Goal: Find specific page/section: Find specific page/section

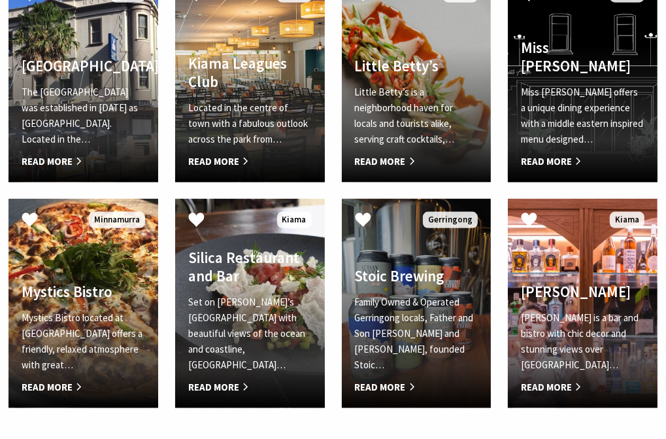
scroll to position [1111, 0]
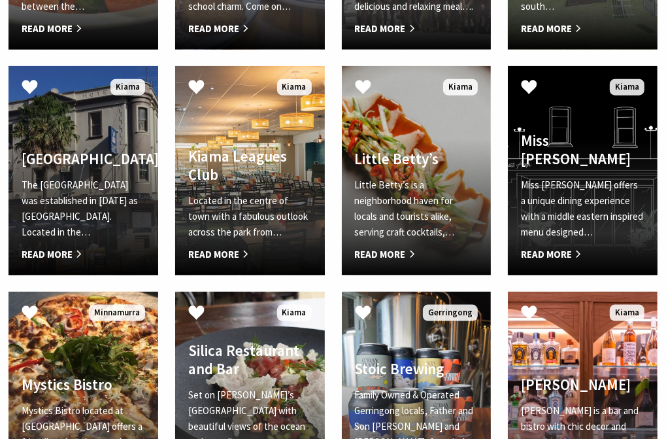
click at [46, 165] on h4 "[GEOGRAPHIC_DATA]" at bounding box center [84, 159] width 124 height 18
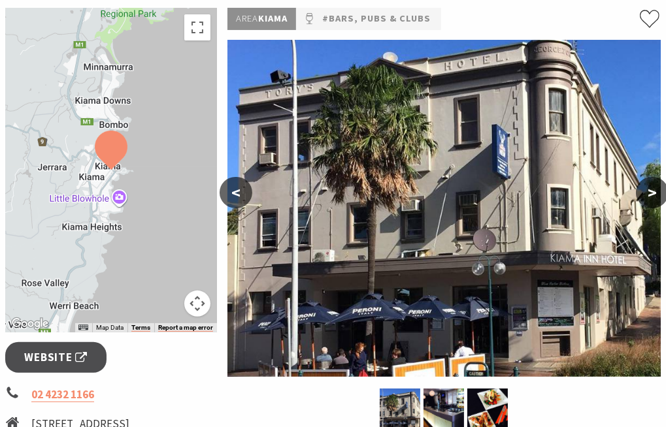
scroll to position [196, 0]
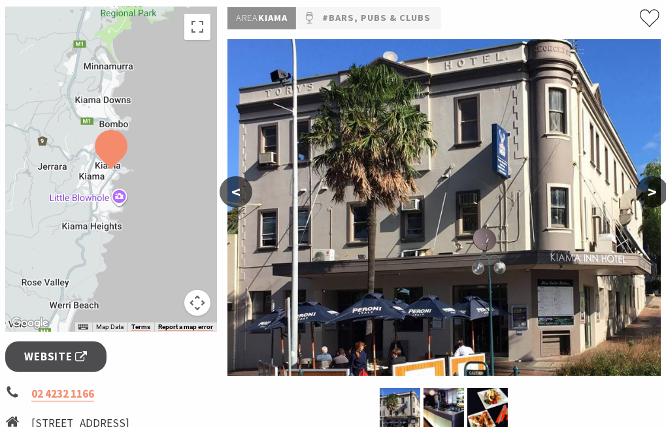
click at [652, 192] on button ">" at bounding box center [652, 191] width 33 height 31
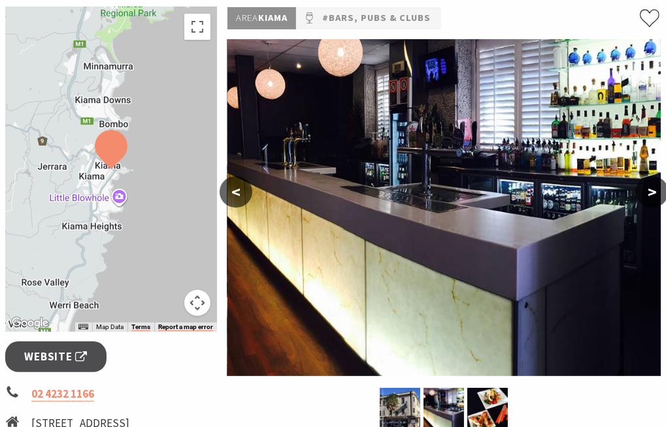
click at [652, 192] on button ">" at bounding box center [652, 191] width 33 height 31
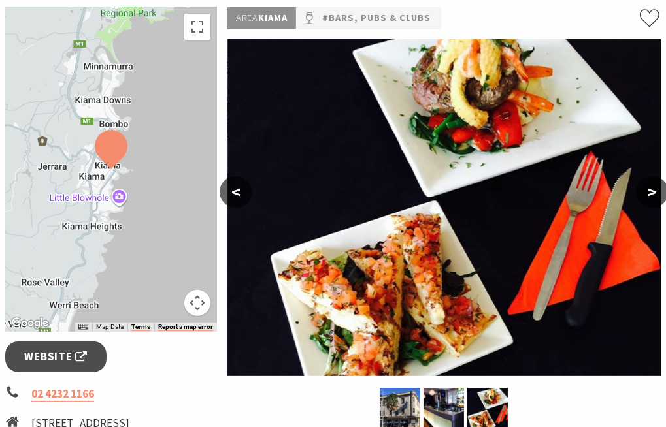
click at [652, 192] on button ">" at bounding box center [652, 191] width 33 height 31
click at [245, 190] on button "<" at bounding box center [236, 191] width 33 height 31
